Goal: Navigation & Orientation: Find specific page/section

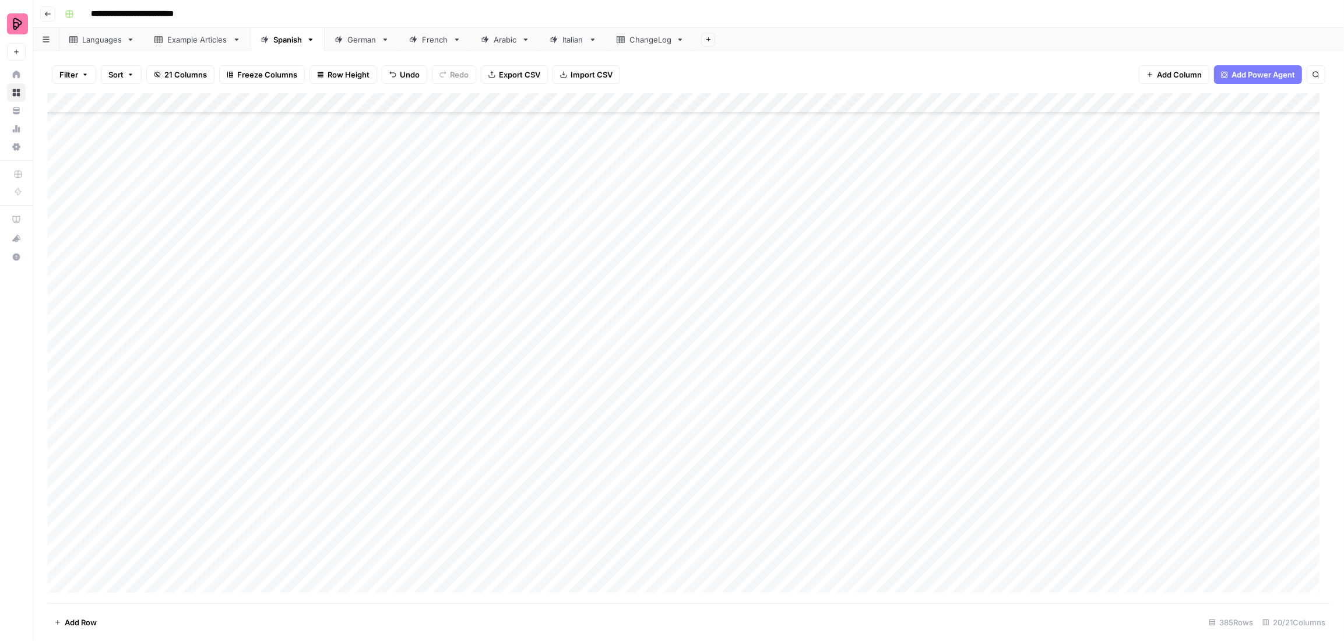
scroll to position [7166, 0]
click at [350, 41] on div "German" at bounding box center [361, 40] width 29 height 12
click at [344, 103] on div "Add Column" at bounding box center [688, 348] width 1282 height 510
click at [156, 135] on input "https://preply.com/en/blog/welsh-alphabet-beginners-guide/" at bounding box center [157, 131] width 118 height 12
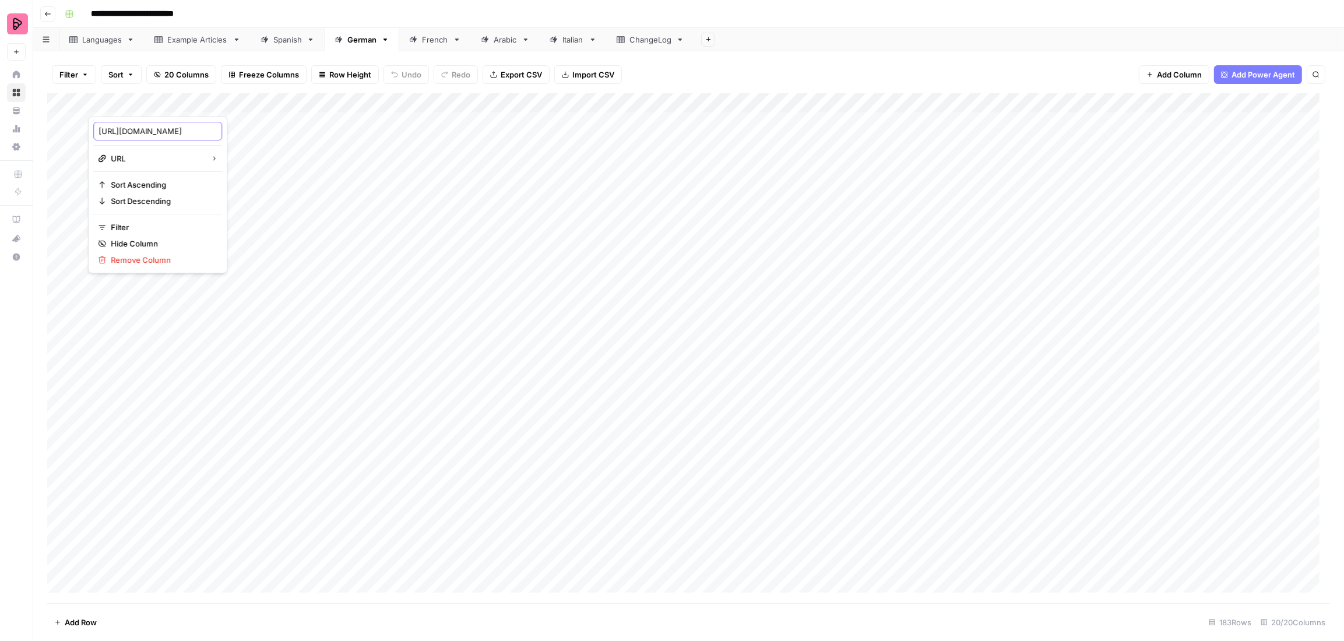
click at [156, 135] on input "https://preply.com/en/blog/welsh-alphabet-beginners-guide/" at bounding box center [157, 131] width 118 height 12
click at [421, 34] on div "French" at bounding box center [428, 40] width 39 height 12
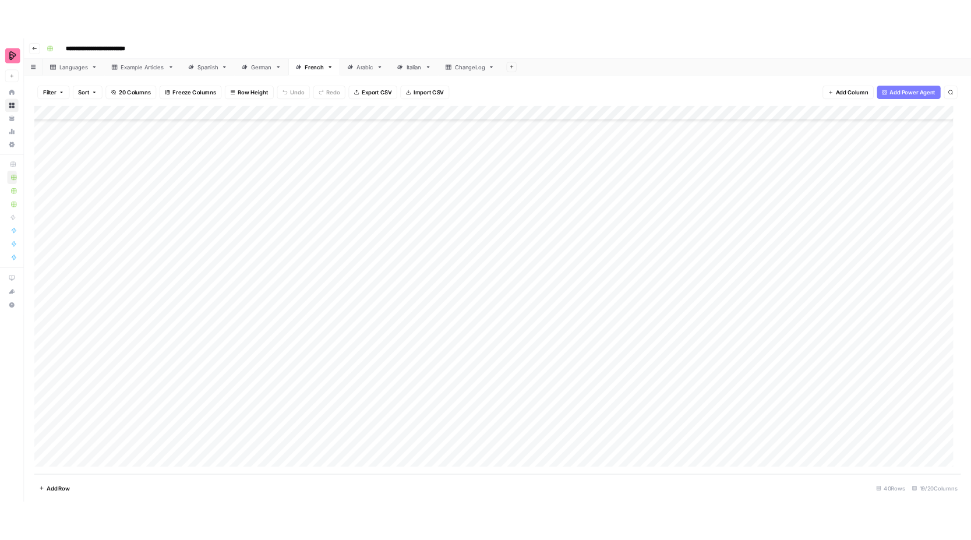
scroll to position [320, 0]
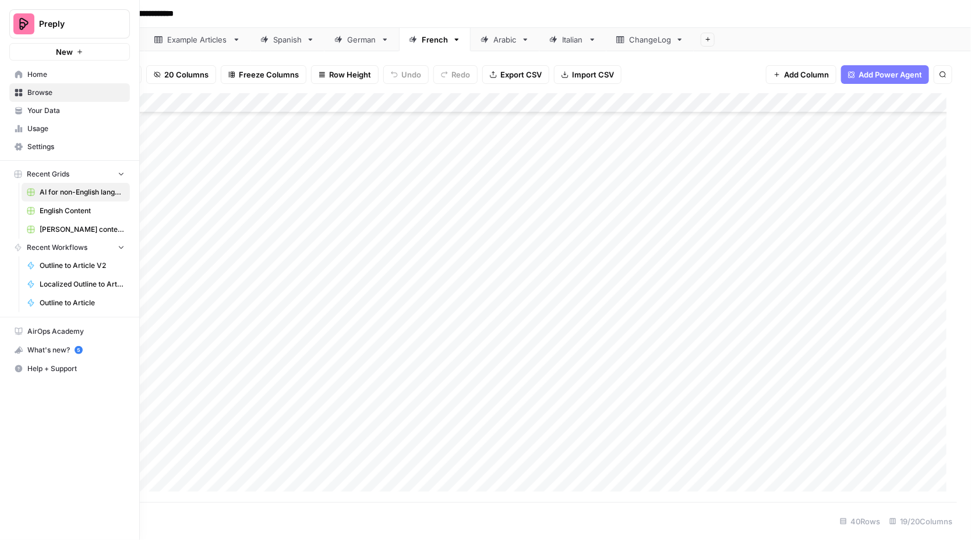
click at [62, 208] on span "English Content" at bounding box center [82, 211] width 85 height 10
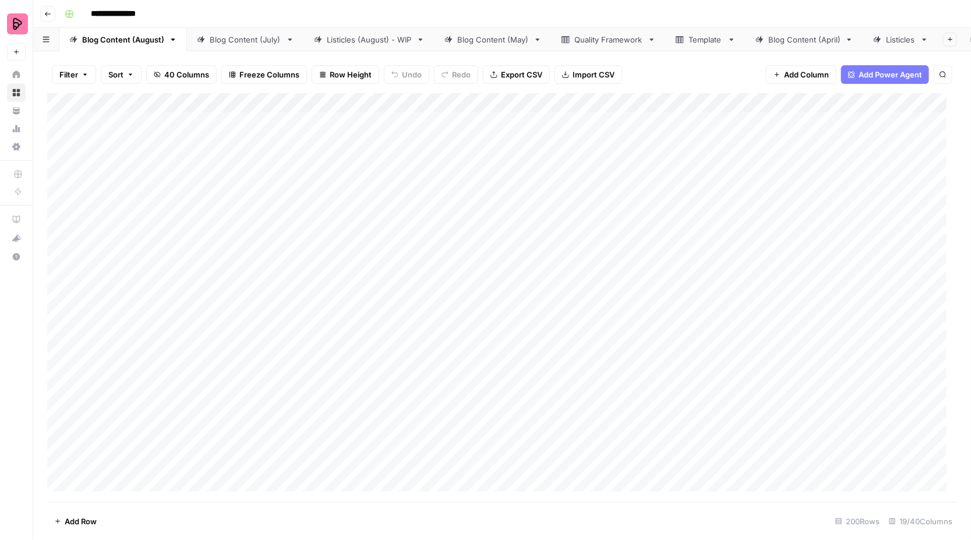
click at [234, 36] on div "Blog Content (July)" at bounding box center [246, 40] width 72 height 12
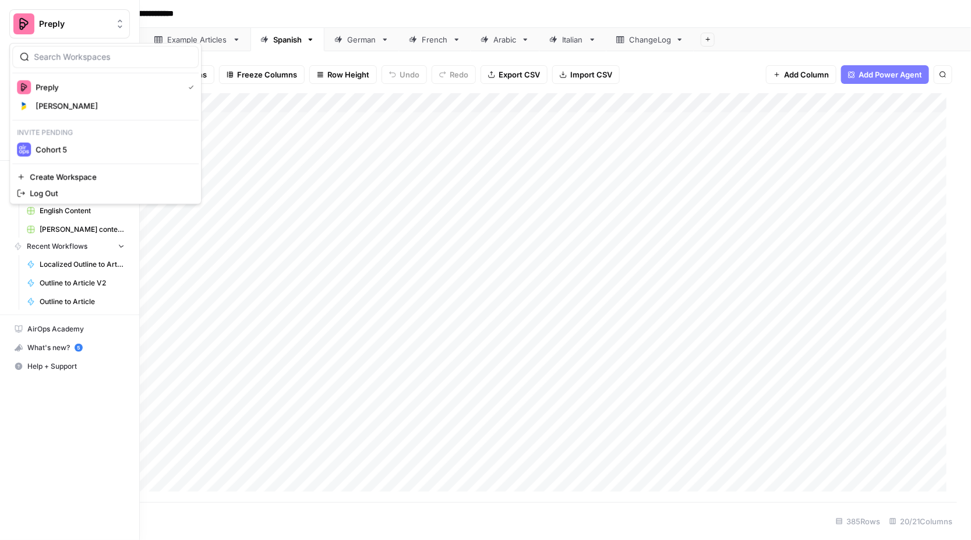
click at [26, 19] on img "Workspace: Preply" at bounding box center [23, 23] width 21 height 21
click at [36, 147] on span "Cohort 5" at bounding box center [113, 150] width 154 height 12
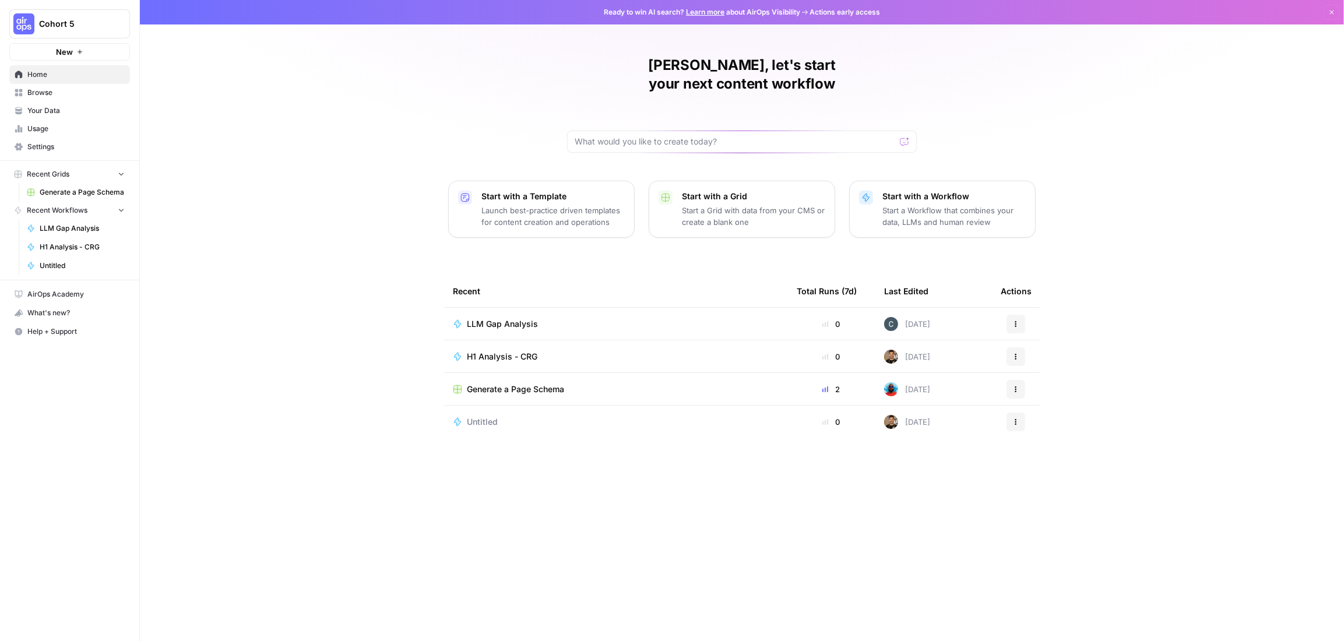
click at [285, 230] on div "Jaione, let's start your next content workflow Start with a Template Launch bes…" at bounding box center [742, 320] width 1204 height 641
